Goal: Task Accomplishment & Management: Use online tool/utility

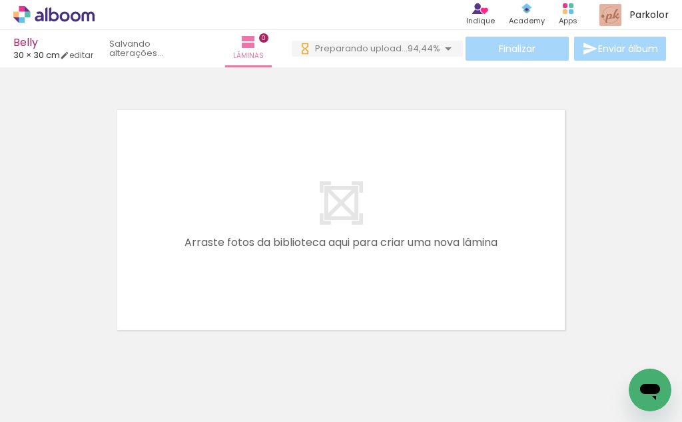
scroll to position [17, 0]
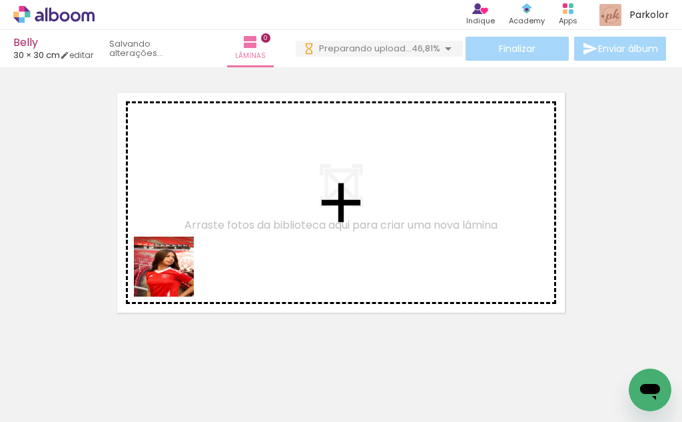
drag, startPoint x: 215, startPoint y: 389, endPoint x: 235, endPoint y: 336, distance: 56.3
click at [157, 217] on quentale-workspace at bounding box center [341, 211] width 682 height 422
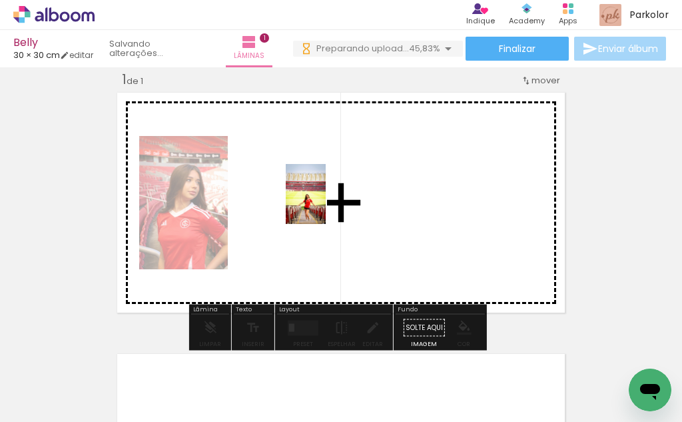
drag, startPoint x: 300, startPoint y: 404, endPoint x: 326, endPoint y: 204, distance: 202.2
click at [326, 204] on quentale-workspace at bounding box center [341, 211] width 682 height 422
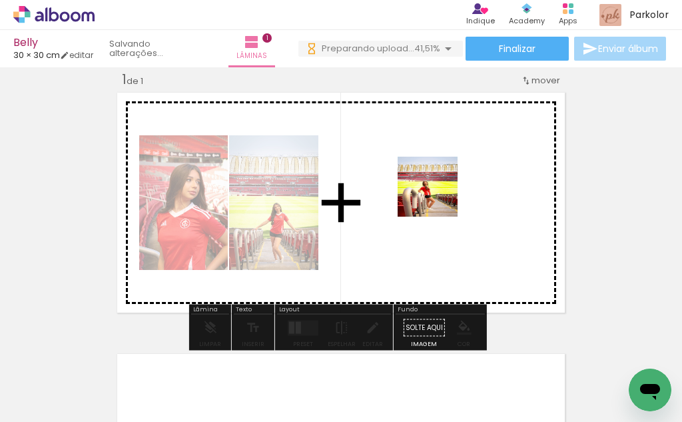
drag, startPoint x: 365, startPoint y: 386, endPoint x: 441, endPoint y: 193, distance: 207.6
click at [441, 193] on quentale-workspace at bounding box center [341, 211] width 682 height 422
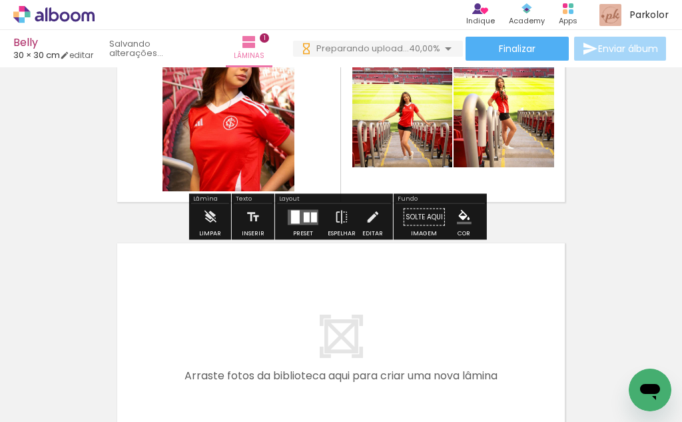
scroll to position [151, 0]
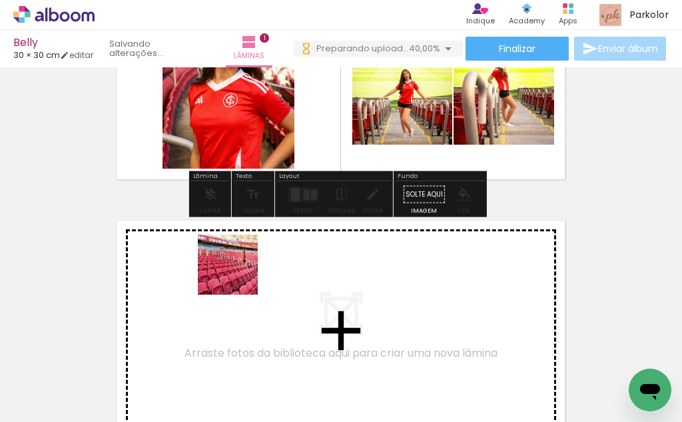
drag, startPoint x: 146, startPoint y: 379, endPoint x: 238, endPoint y: 274, distance: 139.3
click at [238, 274] on quentale-workspace at bounding box center [341, 211] width 682 height 422
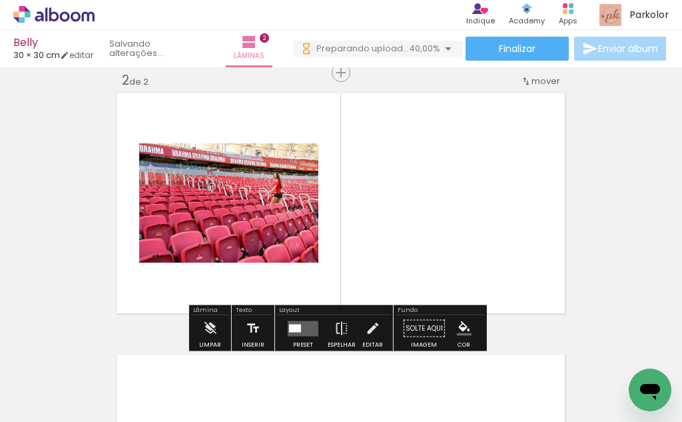
scroll to position [278, 0]
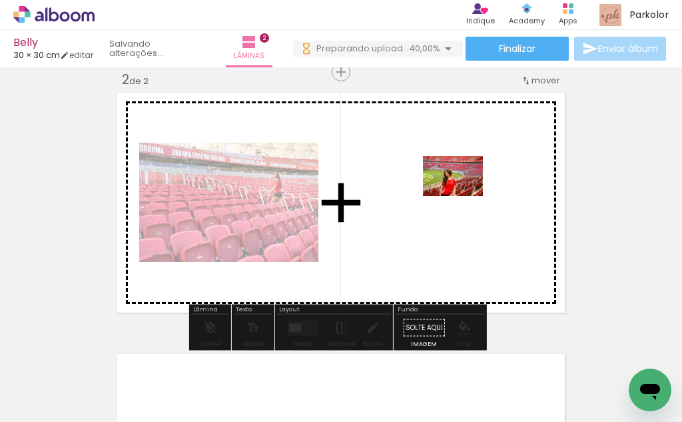
drag, startPoint x: 453, startPoint y: 394, endPoint x: 463, endPoint y: 196, distance: 198.1
click at [463, 196] on quentale-workspace at bounding box center [341, 211] width 682 height 422
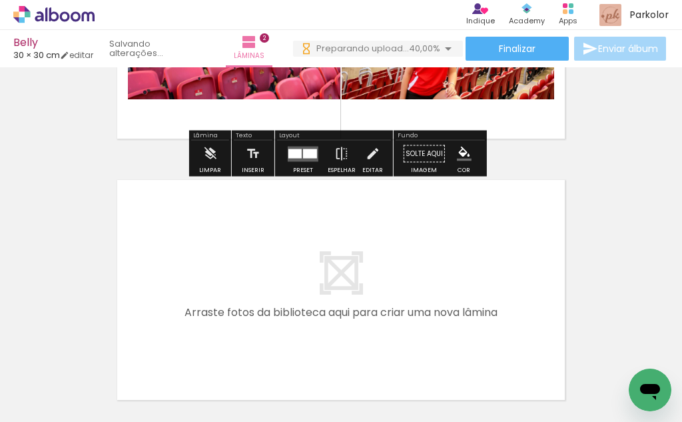
scroll to position [545, 0]
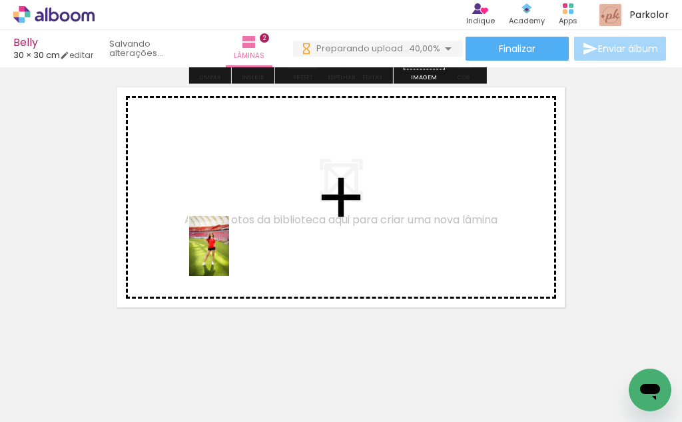
drag, startPoint x: 507, startPoint y: 367, endPoint x: 363, endPoint y: 298, distance: 159.4
click at [229, 256] on quentale-workspace at bounding box center [341, 211] width 682 height 422
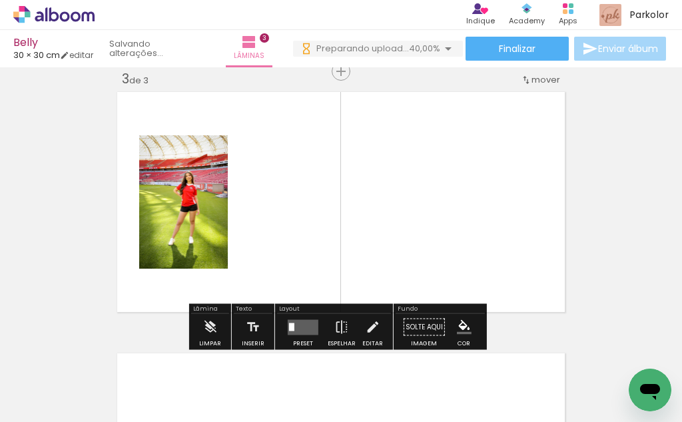
scroll to position [540, 0]
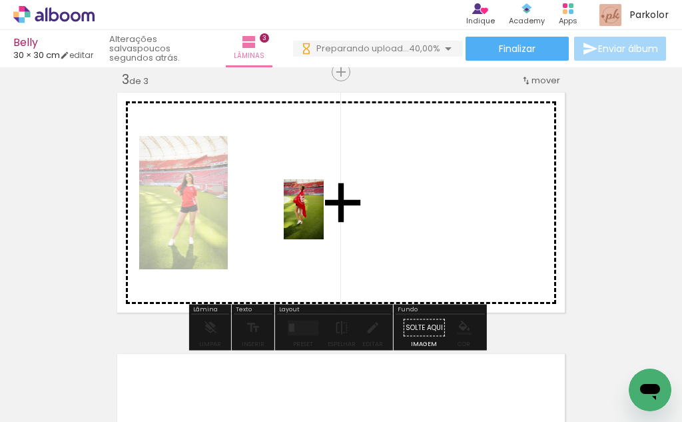
drag, startPoint x: 598, startPoint y: 376, endPoint x: 324, endPoint y: 219, distance: 315.4
click at [324, 219] on quentale-workspace at bounding box center [341, 211] width 682 height 422
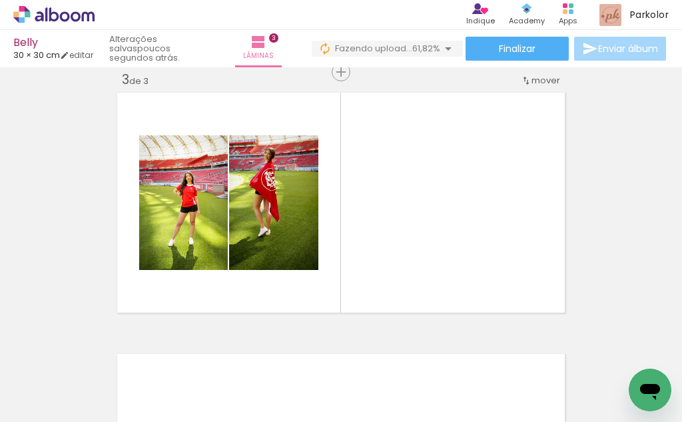
scroll to position [0, 308]
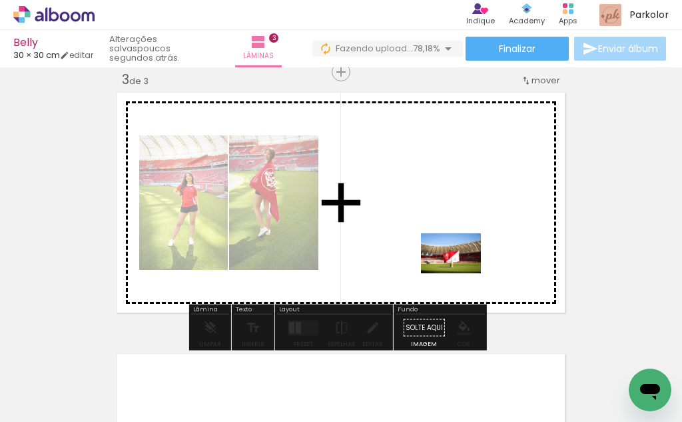
drag, startPoint x: 368, startPoint y: 384, endPoint x: 462, endPoint y: 271, distance: 146.6
click at [462, 271] on quentale-workspace at bounding box center [341, 211] width 682 height 422
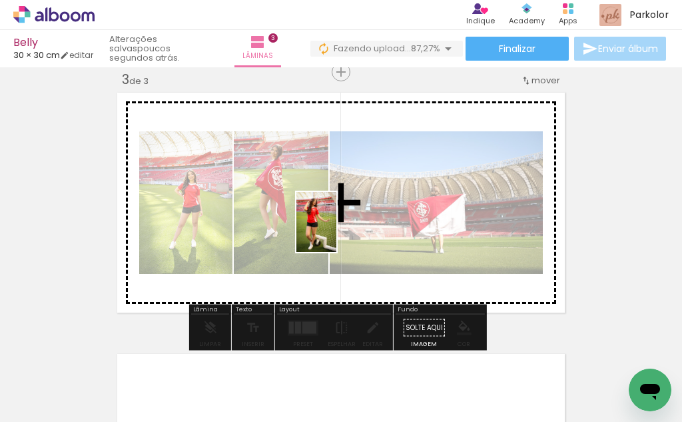
drag, startPoint x: 426, startPoint y: 387, endPoint x: 336, endPoint y: 232, distance: 179.4
click at [336, 232] on quentale-workspace at bounding box center [341, 211] width 682 height 422
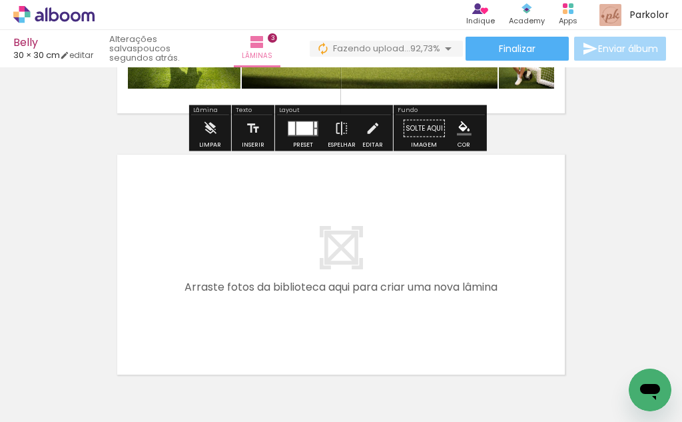
scroll to position [740, 0]
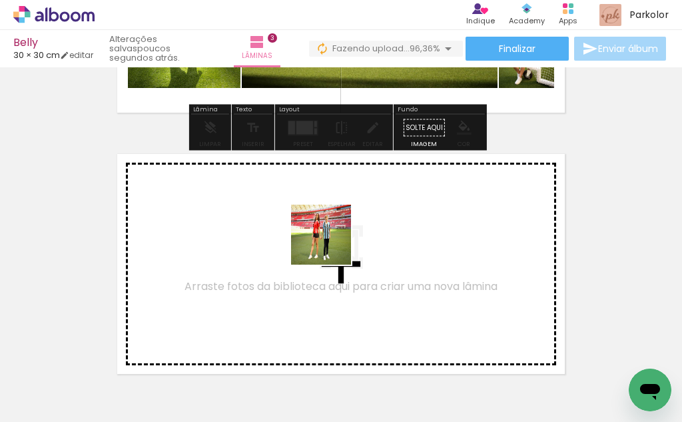
drag, startPoint x: 495, startPoint y: 376, endPoint x: 323, endPoint y: 239, distance: 220.0
click at [323, 239] on quentale-workspace at bounding box center [341, 211] width 682 height 422
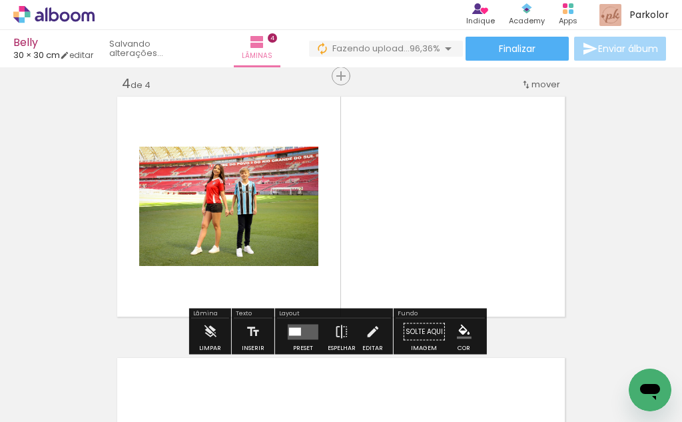
scroll to position [801, 0]
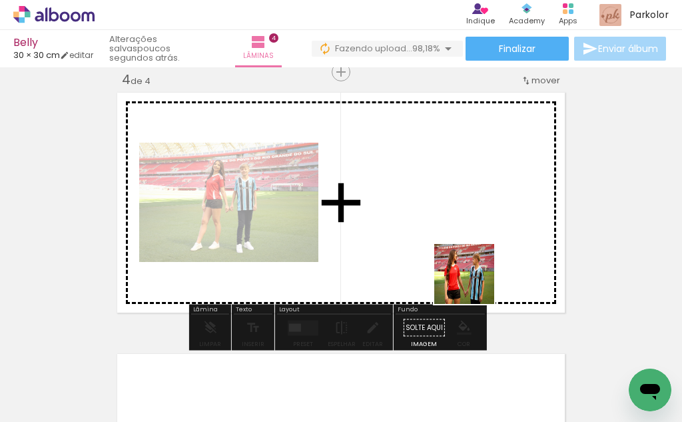
drag, startPoint x: 574, startPoint y: 381, endPoint x: 613, endPoint y: 362, distance: 43.8
click at [423, 213] on quentale-workspace at bounding box center [341, 211] width 682 height 422
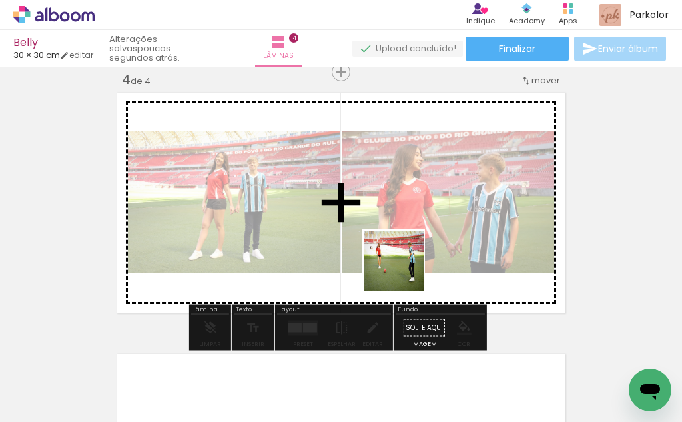
drag, startPoint x: 670, startPoint y: 366, endPoint x: 463, endPoint y: 266, distance: 230.0
click at [386, 258] on quentale-workspace at bounding box center [341, 211] width 682 height 422
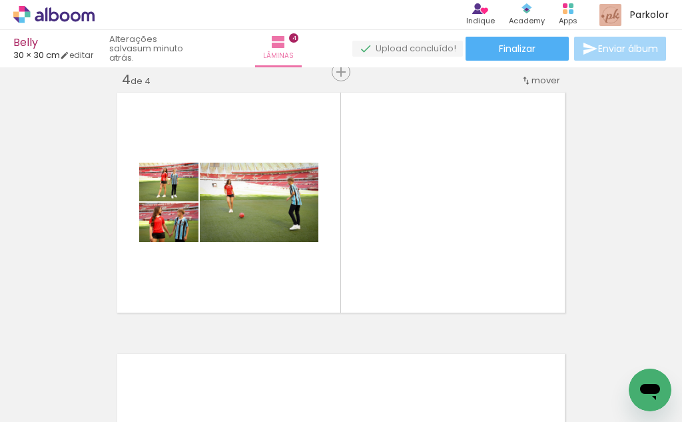
scroll to position [0, 732]
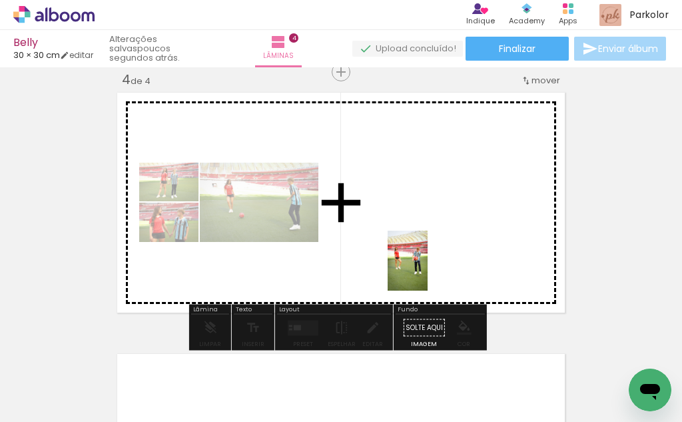
drag, startPoint x: 302, startPoint y: 386, endPoint x: 432, endPoint y: 256, distance: 184.7
click at [432, 256] on quentale-workspace at bounding box center [341, 211] width 682 height 422
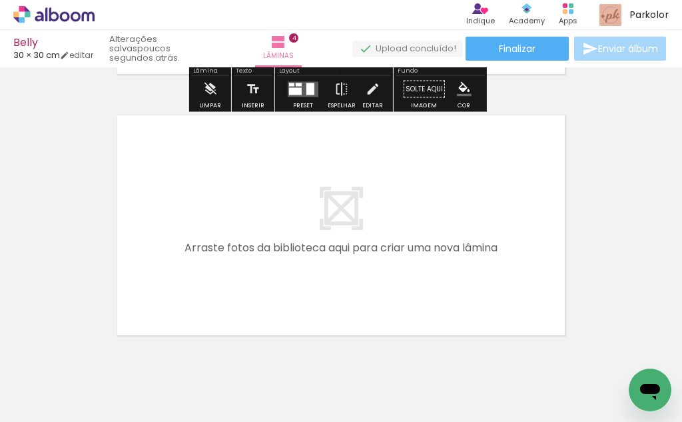
scroll to position [1067, 0]
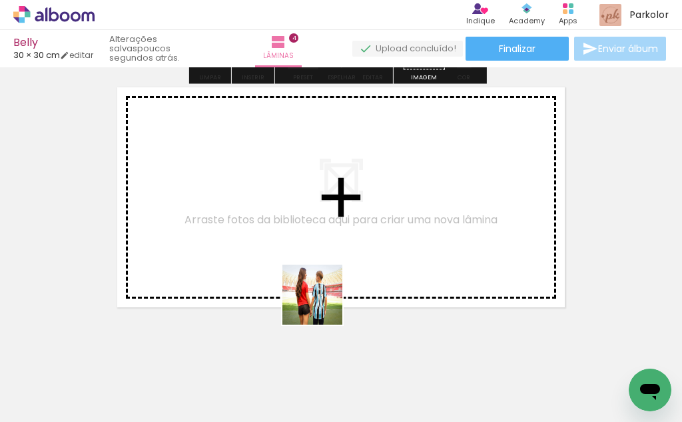
drag, startPoint x: 367, startPoint y: 380, endPoint x: 290, endPoint y: 267, distance: 136.7
click at [290, 267] on quentale-workspace at bounding box center [341, 211] width 682 height 422
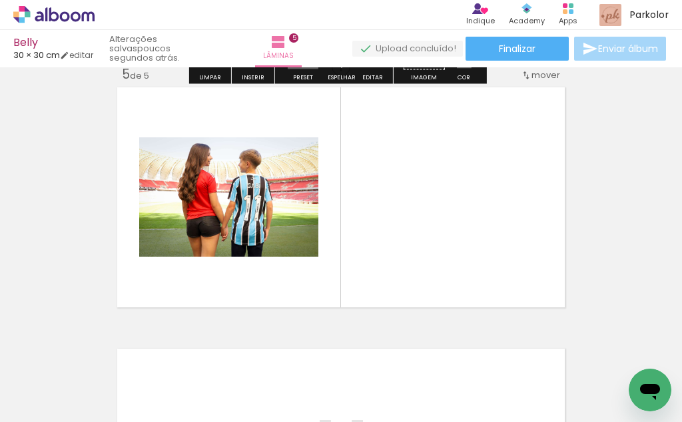
scroll to position [1062, 0]
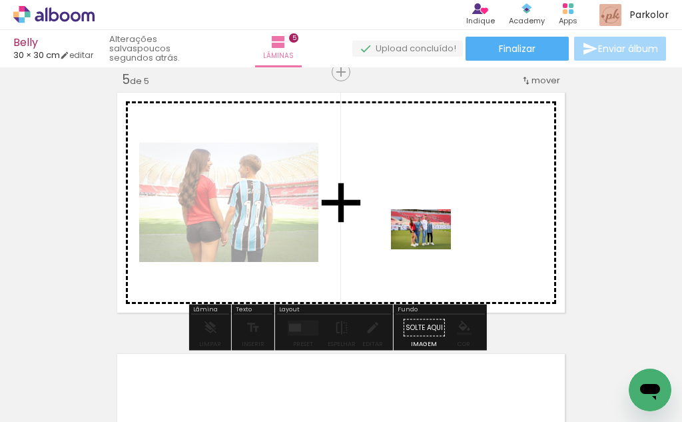
drag, startPoint x: 457, startPoint y: 395, endPoint x: 431, endPoint y: 249, distance: 148.2
click at [431, 249] on quentale-workspace at bounding box center [341, 211] width 682 height 422
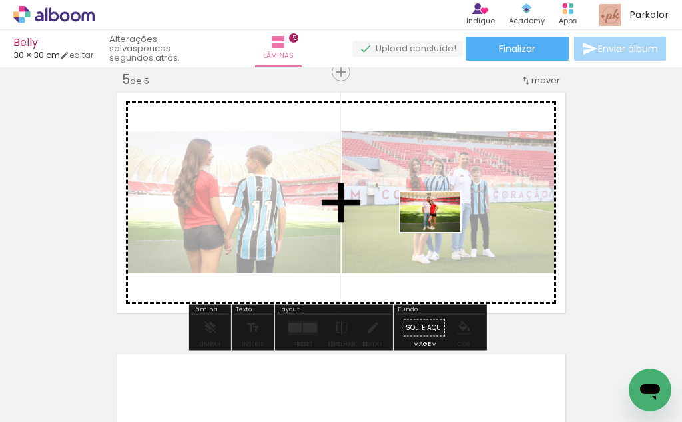
drag, startPoint x: 532, startPoint y: 391, endPoint x: 440, endPoint y: 232, distance: 183.9
click at [440, 232] on quentale-workspace at bounding box center [341, 211] width 682 height 422
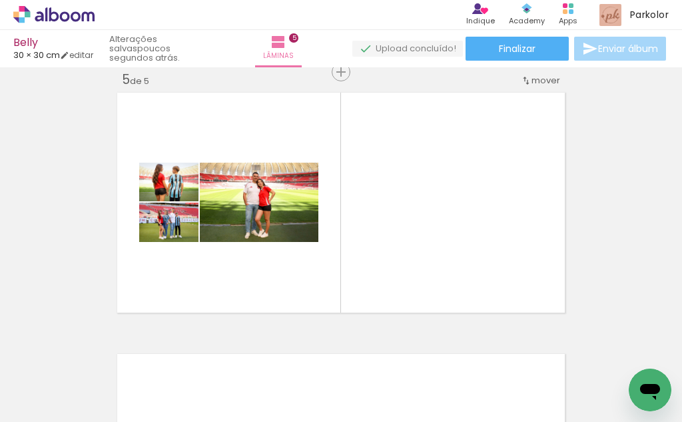
scroll to position [0, 1055]
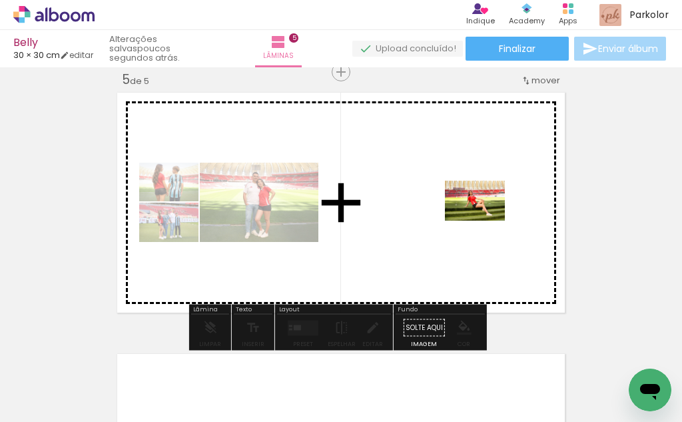
drag, startPoint x: 362, startPoint y: 384, endPoint x: 485, endPoint y: 221, distance: 204.7
click at [485, 221] on quentale-workspace at bounding box center [341, 211] width 682 height 422
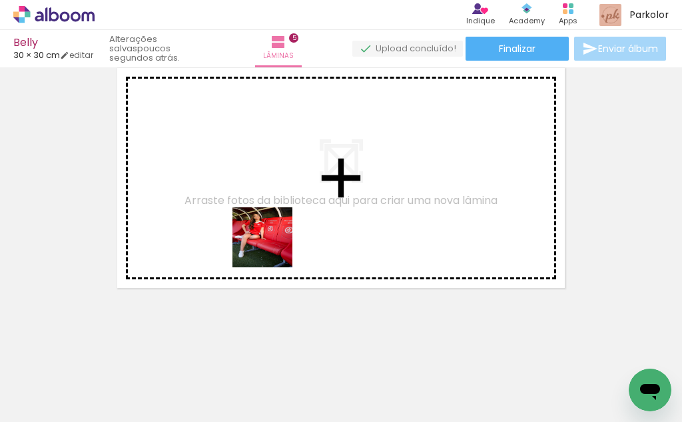
drag, startPoint x: 272, startPoint y: 334, endPoint x: 366, endPoint y: 358, distance: 96.8
click at [272, 233] on quentale-workspace at bounding box center [341, 211] width 682 height 422
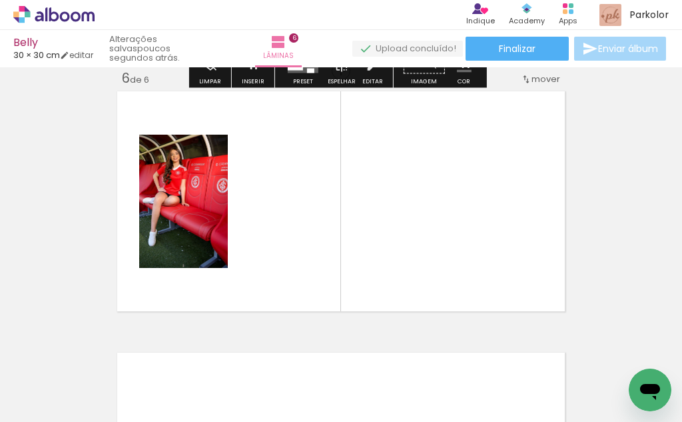
scroll to position [1323, 0]
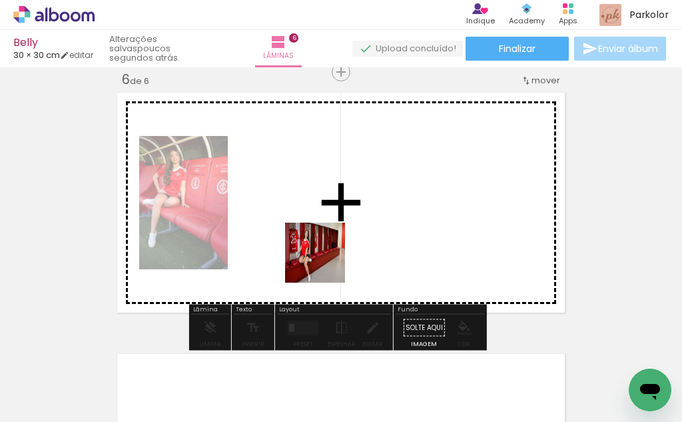
drag, startPoint x: 420, startPoint y: 386, endPoint x: 325, endPoint y: 262, distance: 156.3
click at [325, 262] on quentale-workspace at bounding box center [341, 211] width 682 height 422
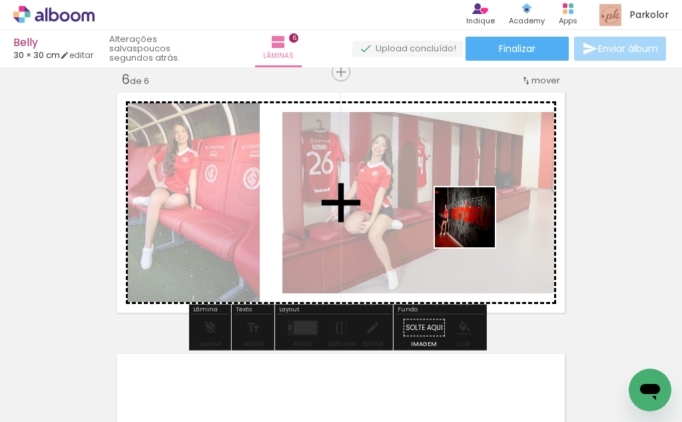
drag, startPoint x: 504, startPoint y: 390, endPoint x: 475, endPoint y: 226, distance: 167.1
click at [475, 226] on quentale-workspace at bounding box center [341, 211] width 682 height 422
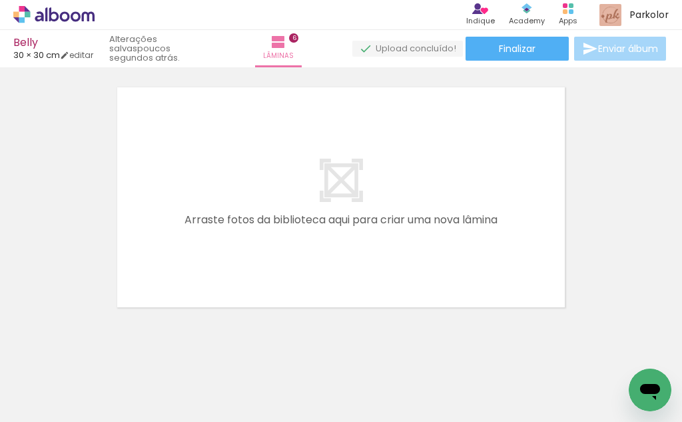
scroll to position [0, 1310]
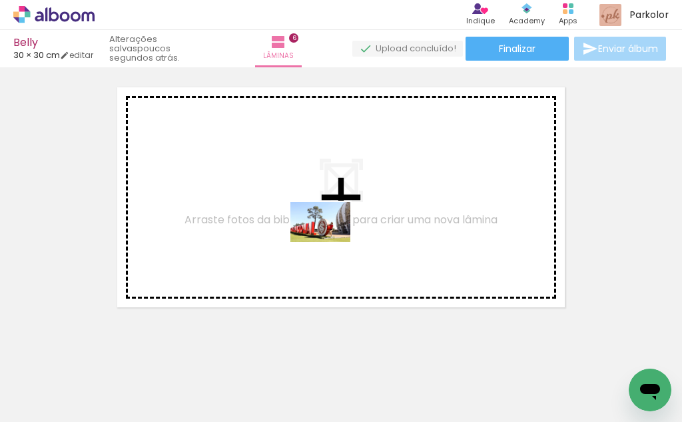
drag, startPoint x: 337, startPoint y: 382, endPoint x: 350, endPoint y: 301, distance: 82.4
click at [330, 242] on quentale-workspace at bounding box center [341, 211] width 682 height 422
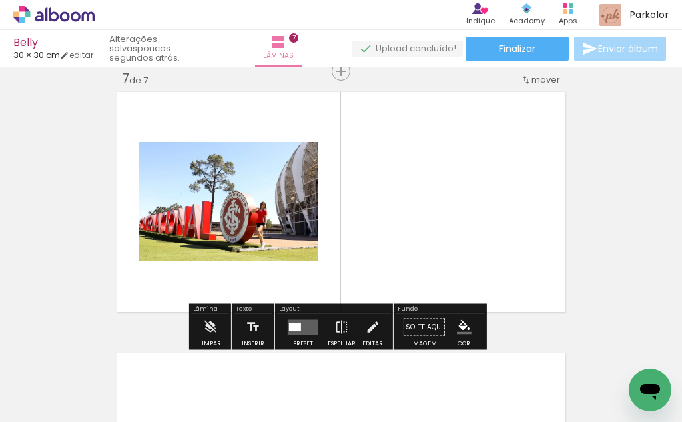
scroll to position [1584, 0]
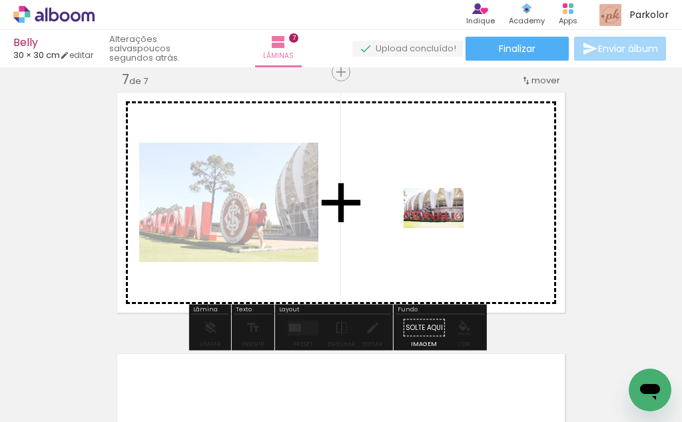
drag, startPoint x: 402, startPoint y: 385, endPoint x: 444, endPoint y: 228, distance: 162.7
click at [444, 228] on quentale-workspace at bounding box center [341, 211] width 682 height 422
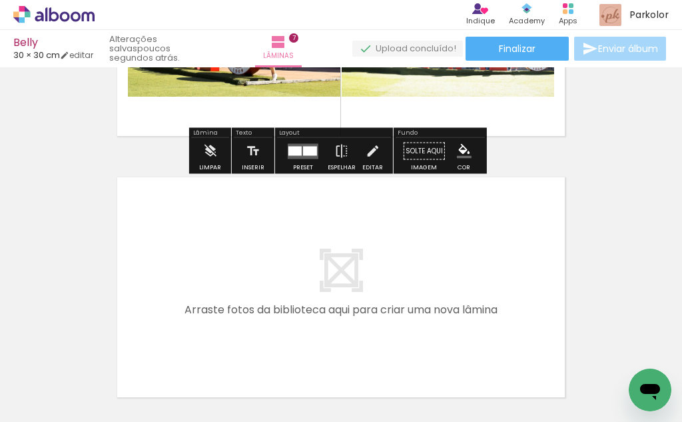
scroll to position [1784, 0]
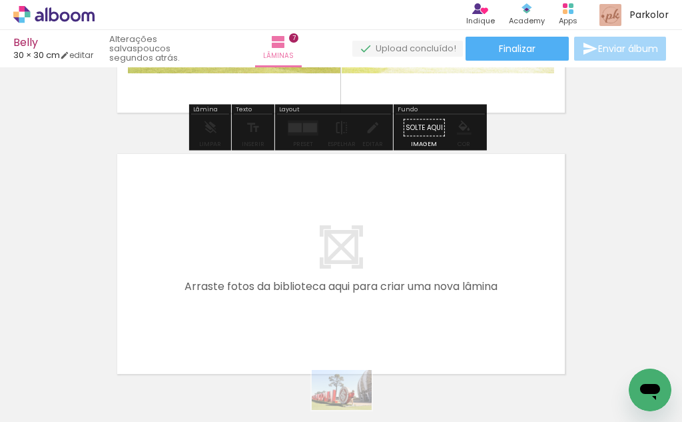
drag, startPoint x: 303, startPoint y: 411, endPoint x: 352, endPoint y: 410, distance: 48.7
click at [352, 410] on quentale-thumb at bounding box center [315, 376] width 75 height 77
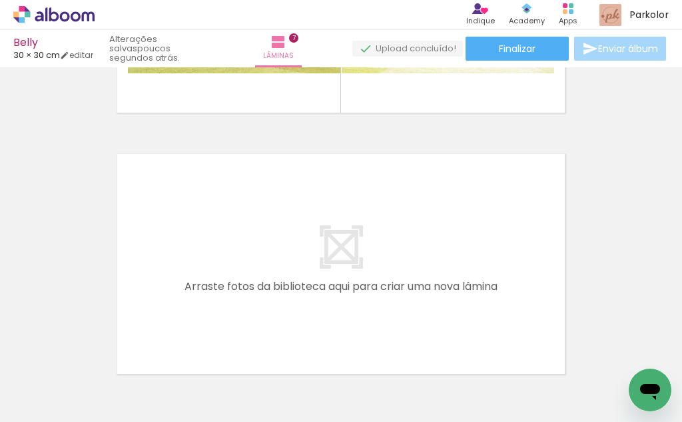
scroll to position [0, 1604]
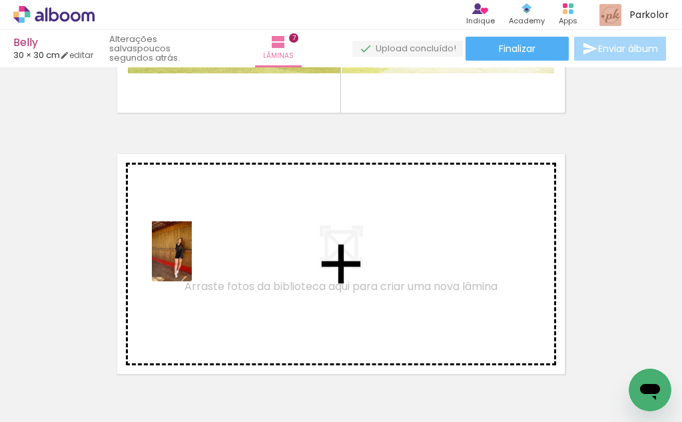
drag, startPoint x: 183, startPoint y: 366, endPoint x: 192, endPoint y: 261, distance: 105.0
click at [192, 261] on quentale-workspace at bounding box center [341, 211] width 682 height 422
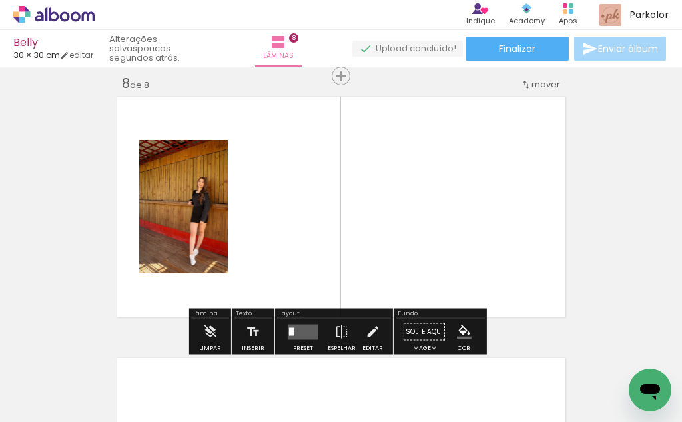
scroll to position [1845, 0]
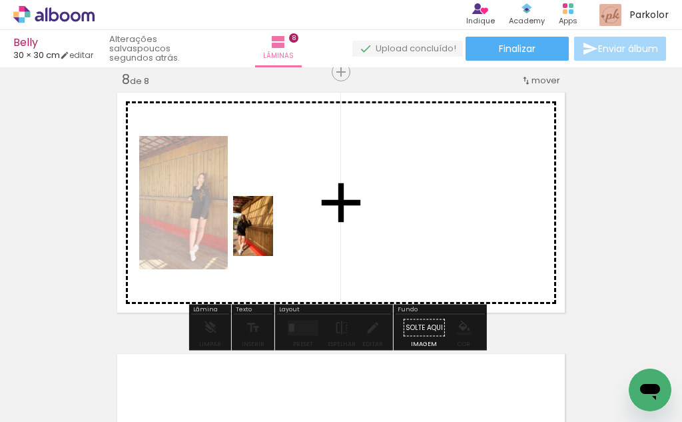
drag, startPoint x: 262, startPoint y: 374, endPoint x: 273, endPoint y: 236, distance: 138.4
click at [273, 236] on quentale-workspace at bounding box center [341, 211] width 682 height 422
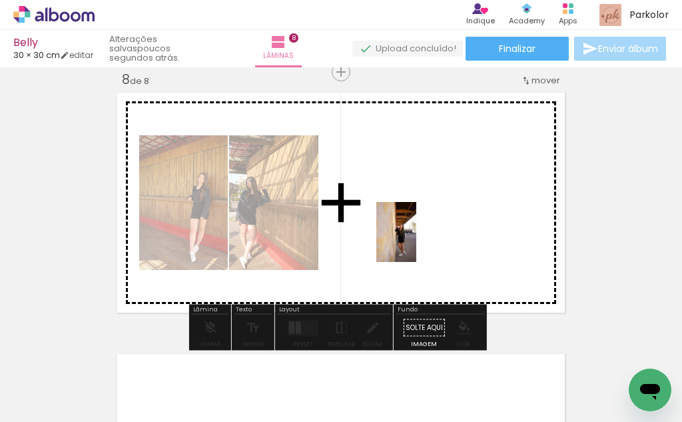
drag, startPoint x: 416, startPoint y: 386, endPoint x: 416, endPoint y: 242, distance: 144.6
click at [416, 242] on quentale-workspace at bounding box center [341, 211] width 682 height 422
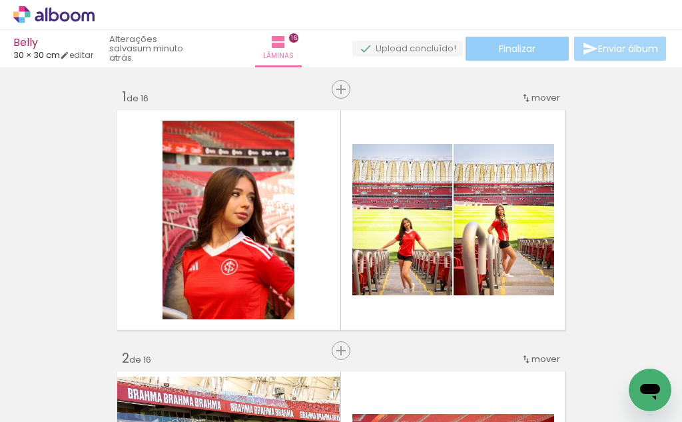
click at [502, 45] on span "Finalizar" at bounding box center [517, 48] width 37 height 9
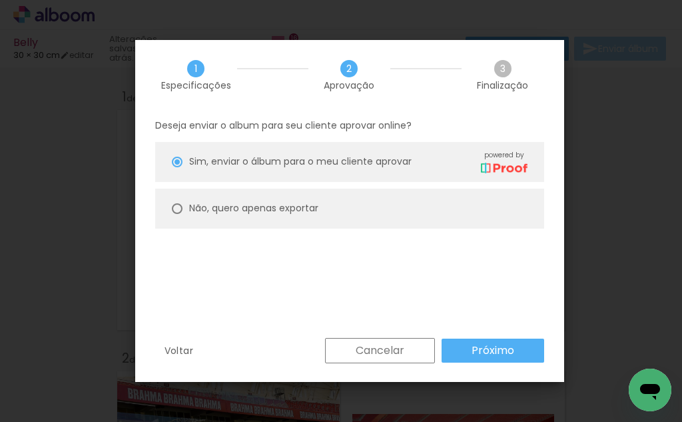
click at [0, 0] on slot "Próximo" at bounding box center [0, 0] width 0 height 0
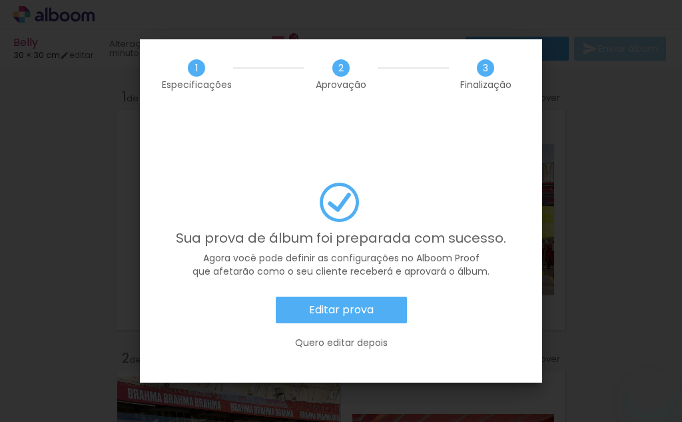
click at [0, 0] on slot "Editar prova" at bounding box center [0, 0] width 0 height 0
